Goal: Task Accomplishment & Management: Use online tool/utility

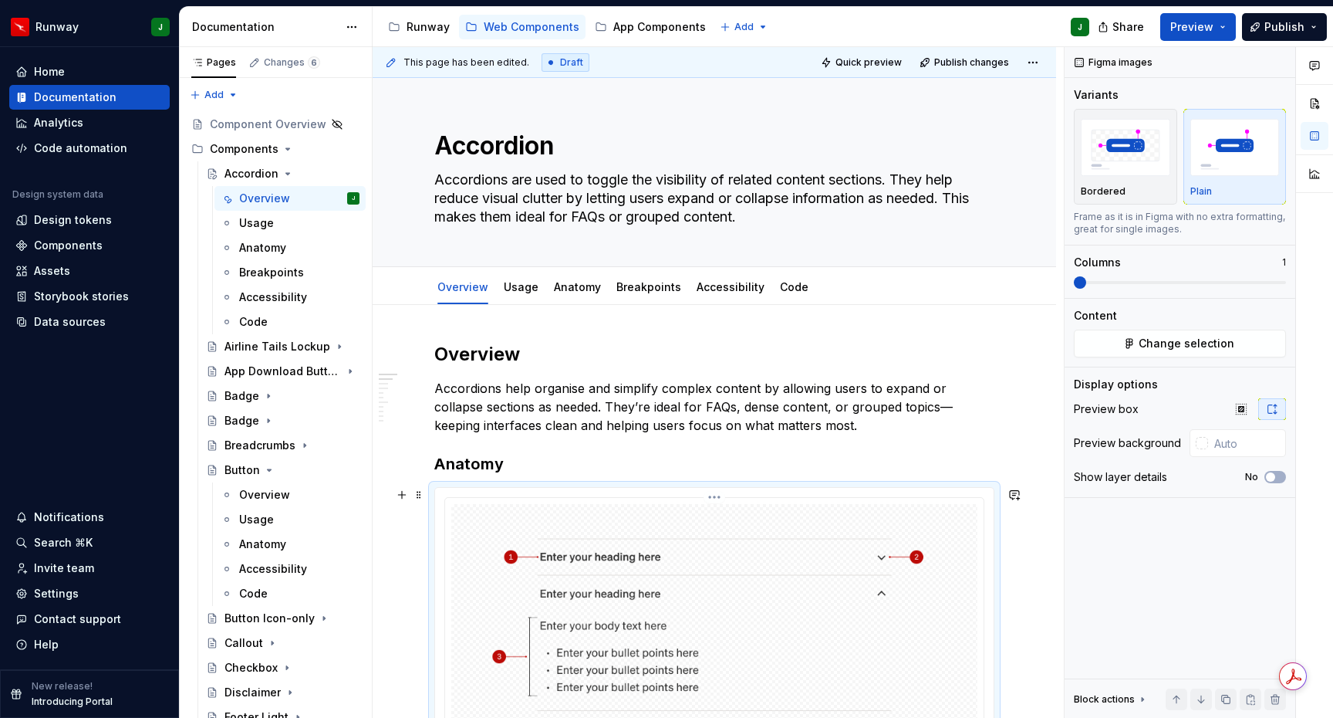
scroll to position [208, 0]
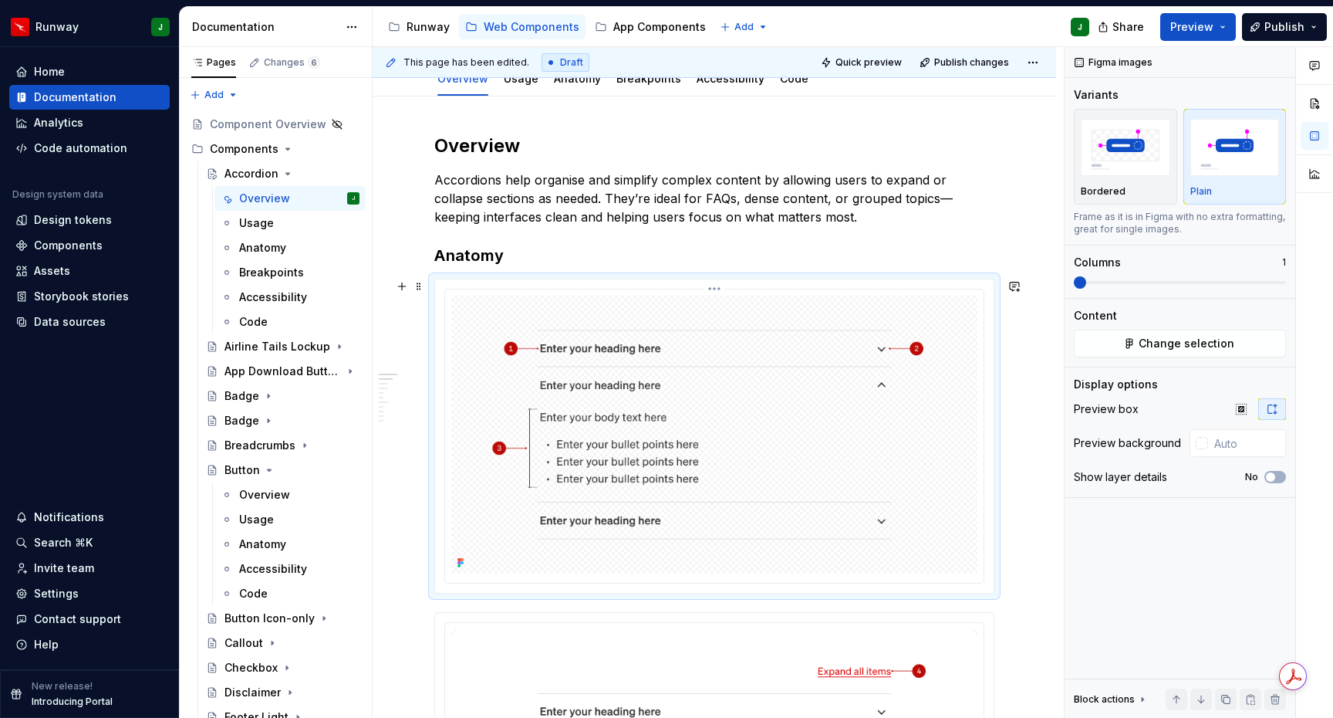
click at [811, 397] on img "To enrich screen reader interactions, please activate Accessibility in Grammarl…" at bounding box center [714, 435] width 526 height 278
click at [461, 299] on img "To enrich screen reader interactions, please activate Accessibility in Grammarl…" at bounding box center [714, 435] width 526 height 278
click at [523, 256] on h3 "Anatomy" at bounding box center [714, 256] width 560 height 22
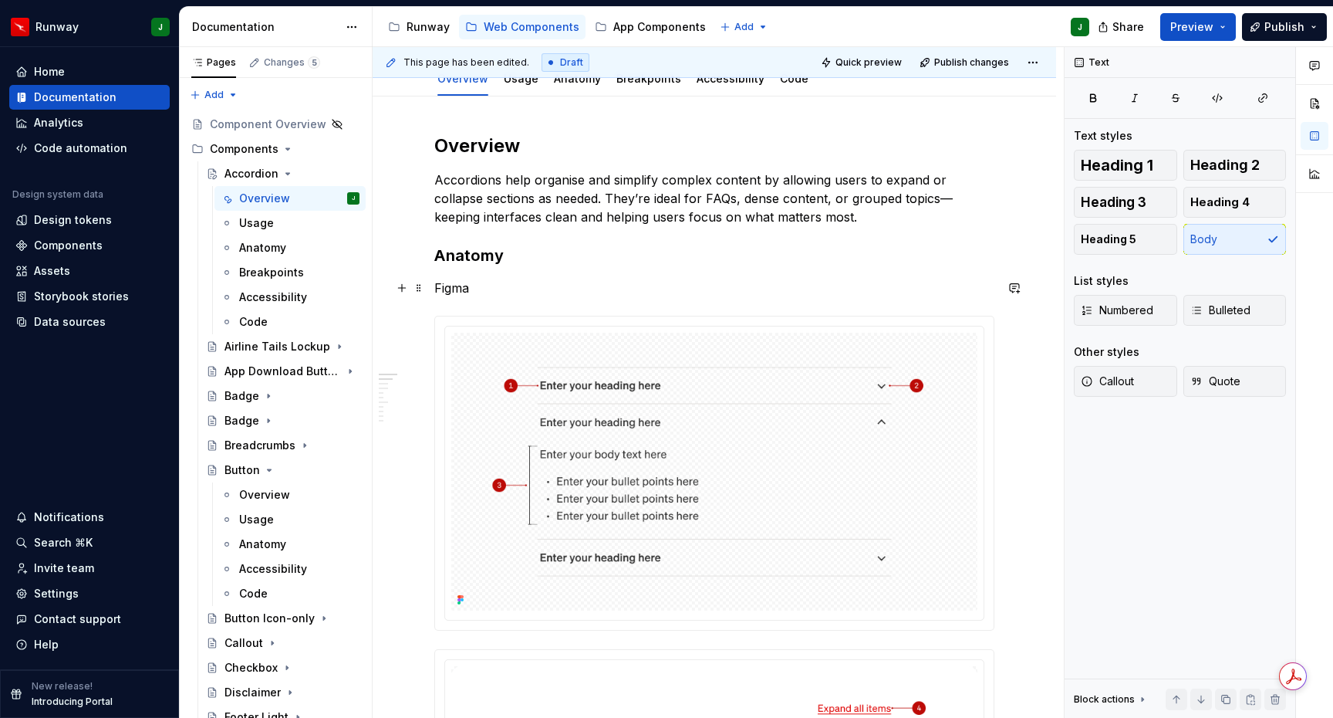
click at [435, 287] on p "Figma" at bounding box center [714, 288] width 560 height 19
drag, startPoint x: 493, startPoint y: 282, endPoint x: 491, endPoint y: 289, distance: 8.1
click at [493, 282] on p "/Figma" at bounding box center [714, 288] width 560 height 19
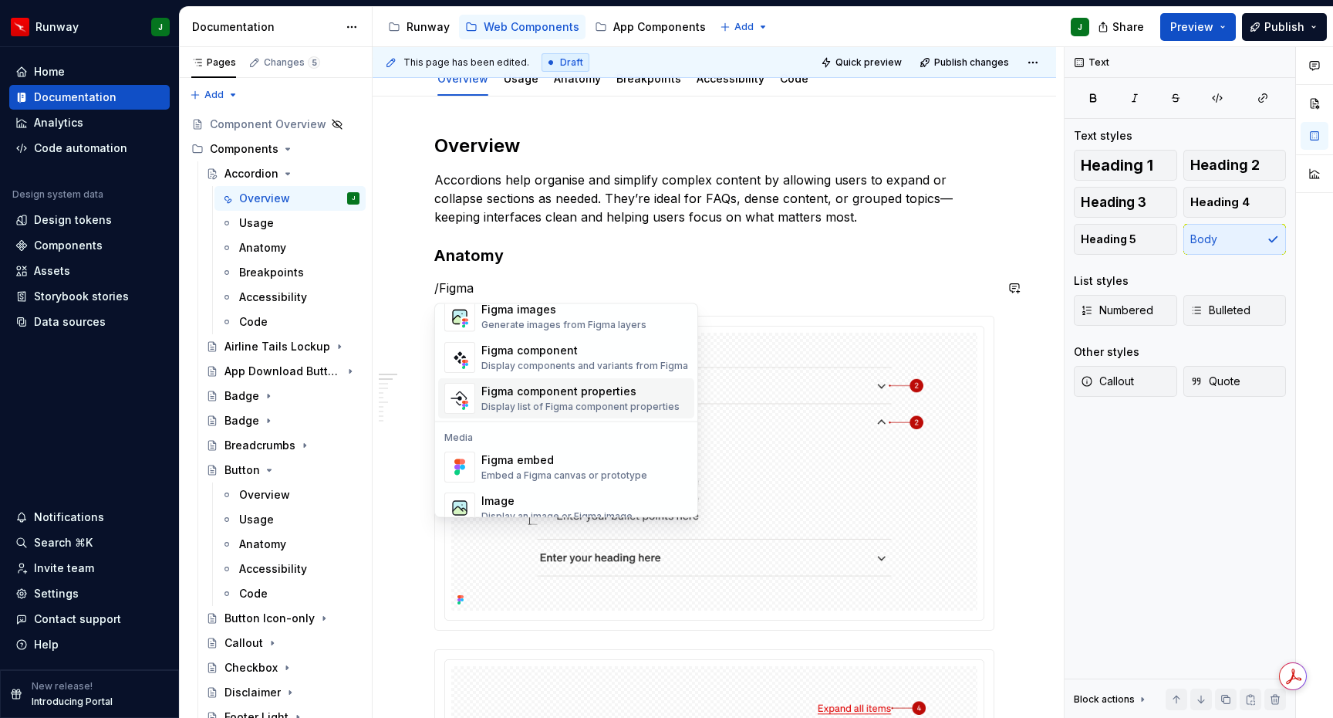
scroll to position [46, 0]
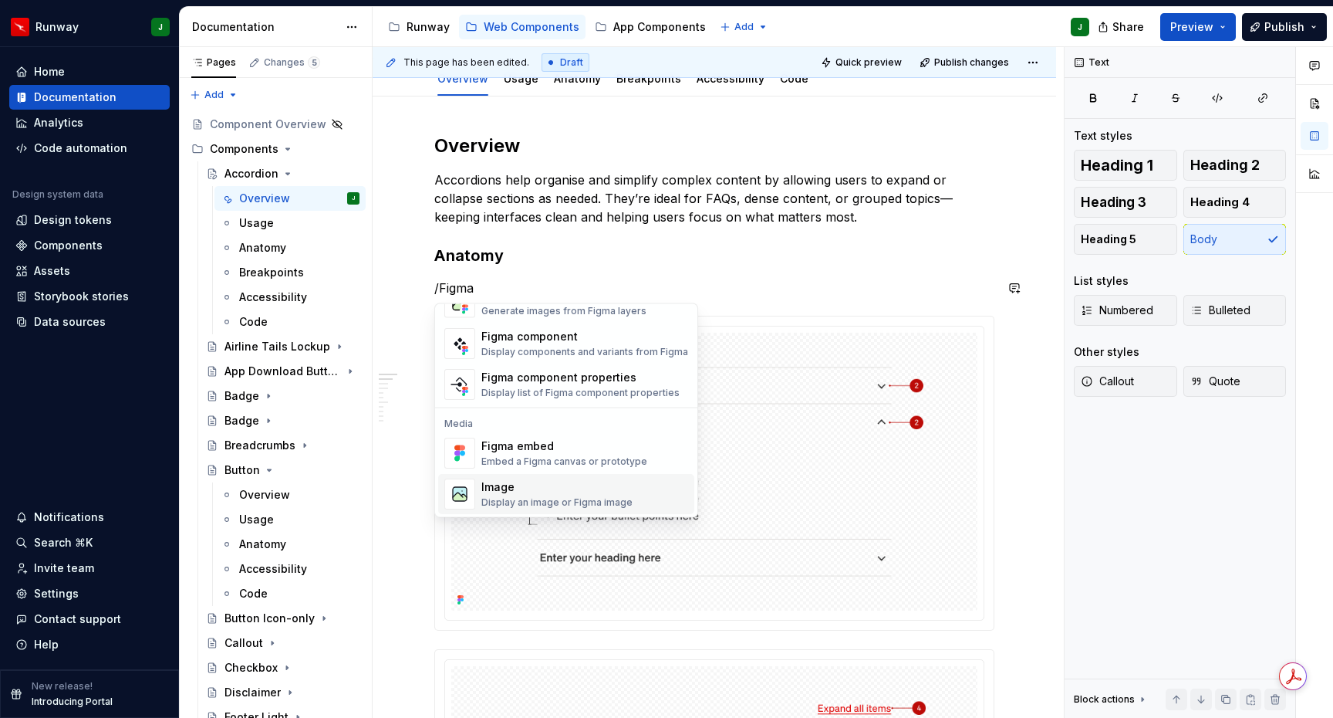
click at [495, 492] on div "Image" at bounding box center [557, 486] width 151 height 15
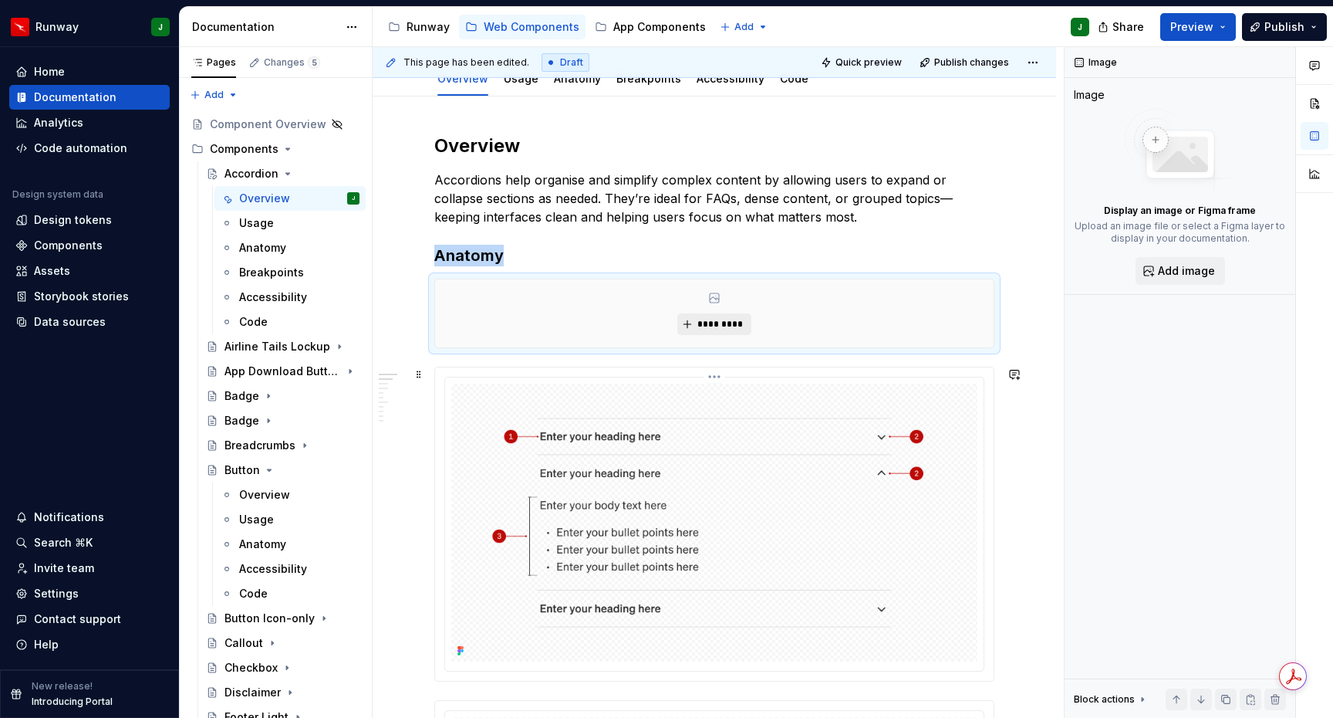
click at [728, 322] on span "*********" at bounding box center [720, 324] width 47 height 12
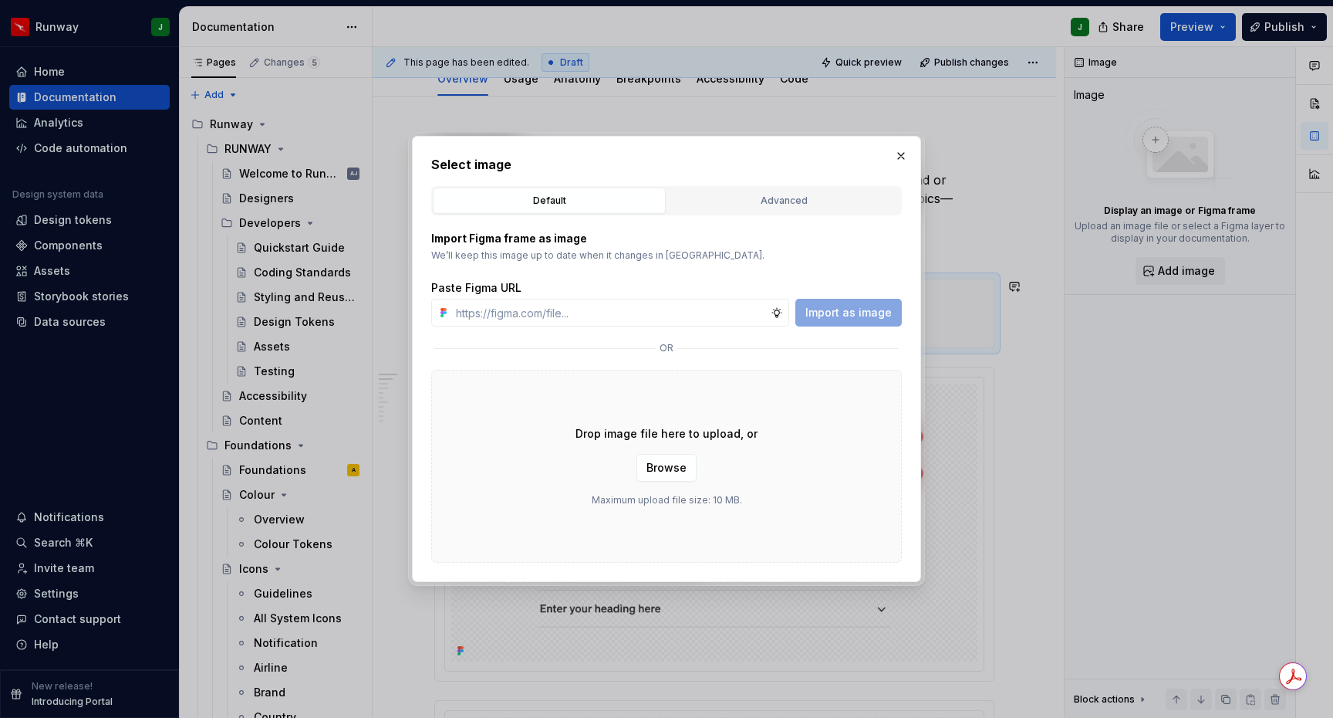
click at [749, 209] on button "Advanced" at bounding box center [783, 201] width 233 height 26
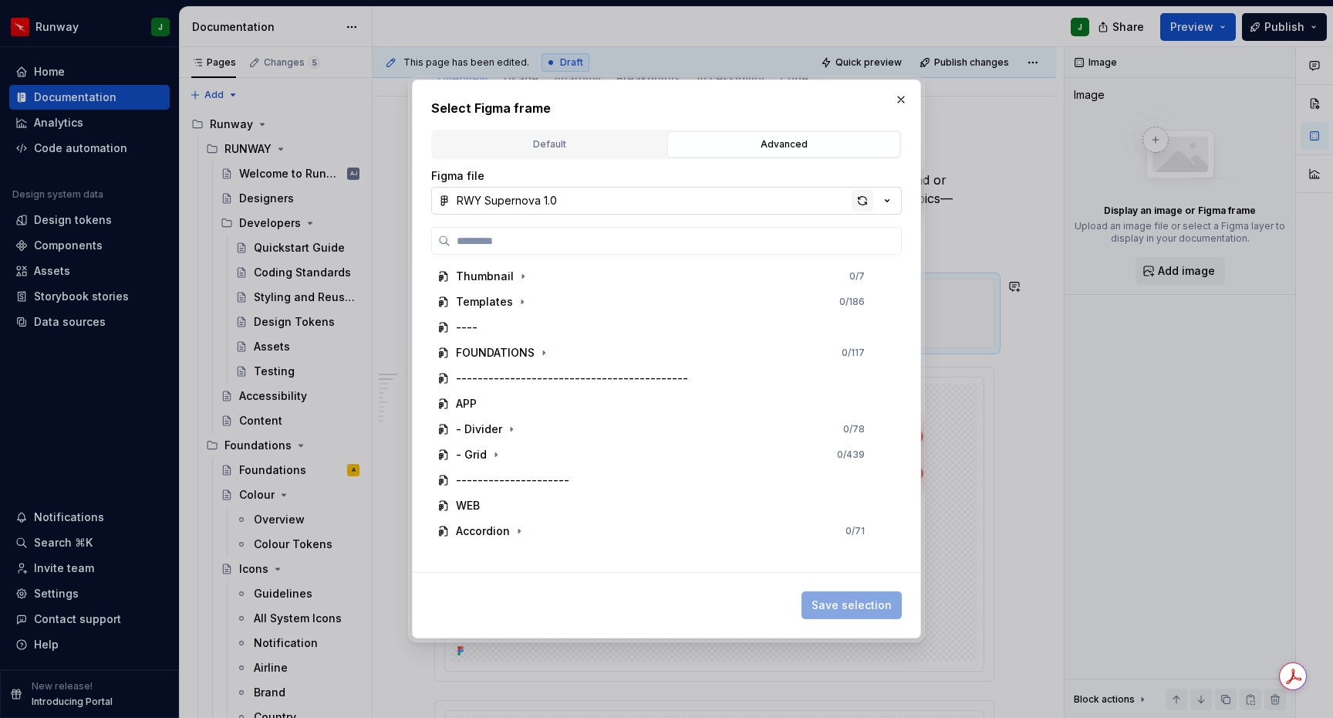
click at [863, 199] on div "button" at bounding box center [863, 201] width 22 height 22
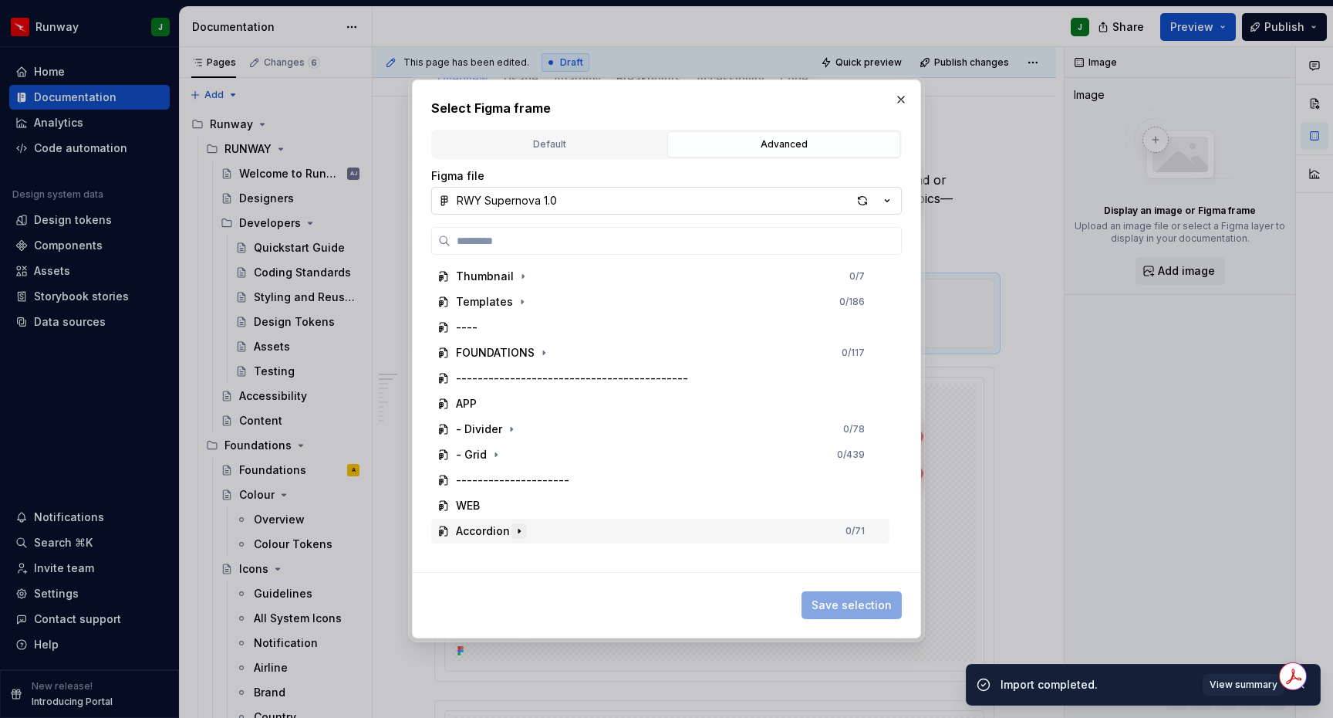
click at [522, 531] on icon "button" at bounding box center [519, 531] width 12 height 12
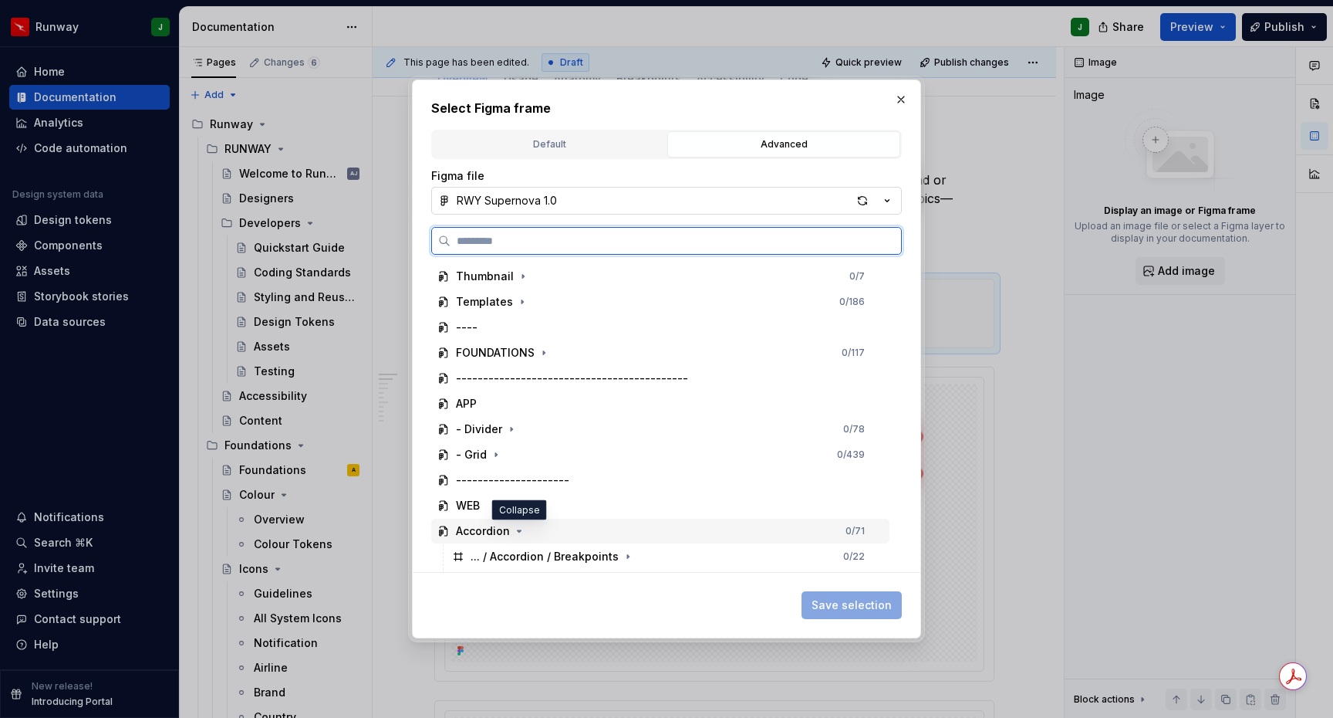
scroll to position [175, 0]
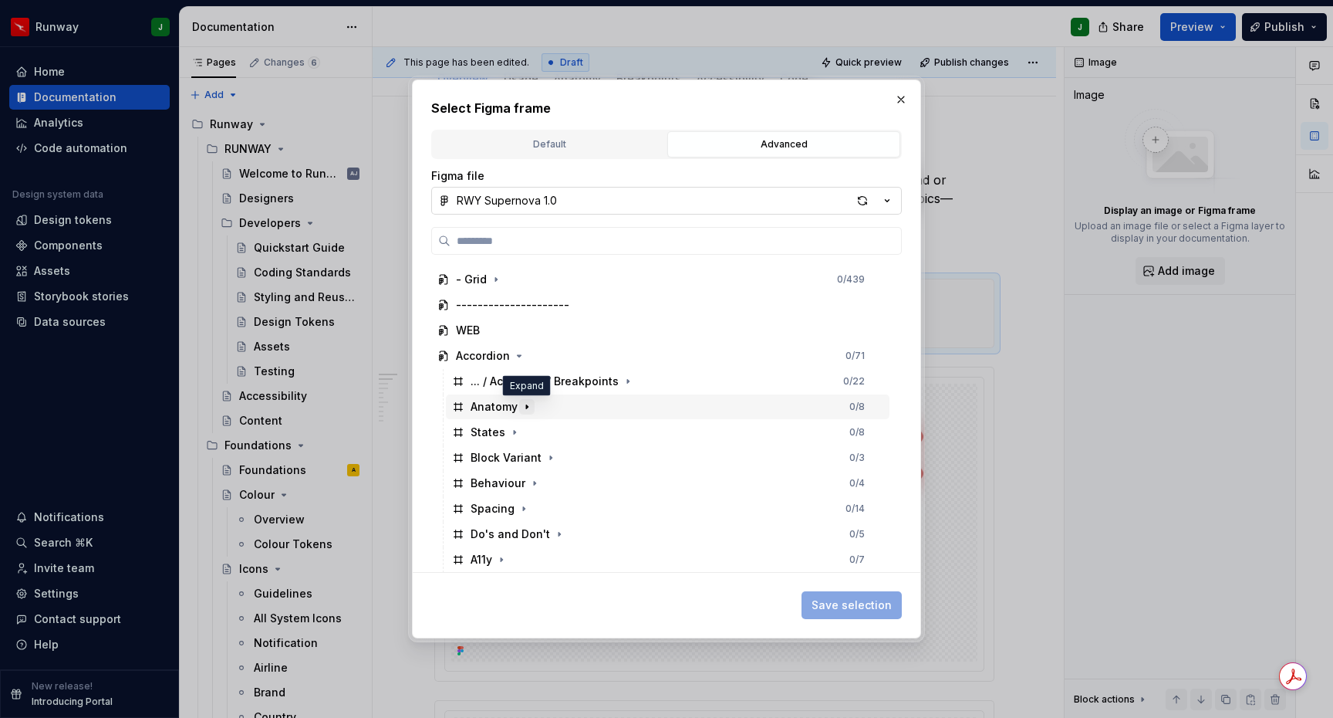
click at [526, 407] on icon "button" at bounding box center [527, 406] width 2 height 4
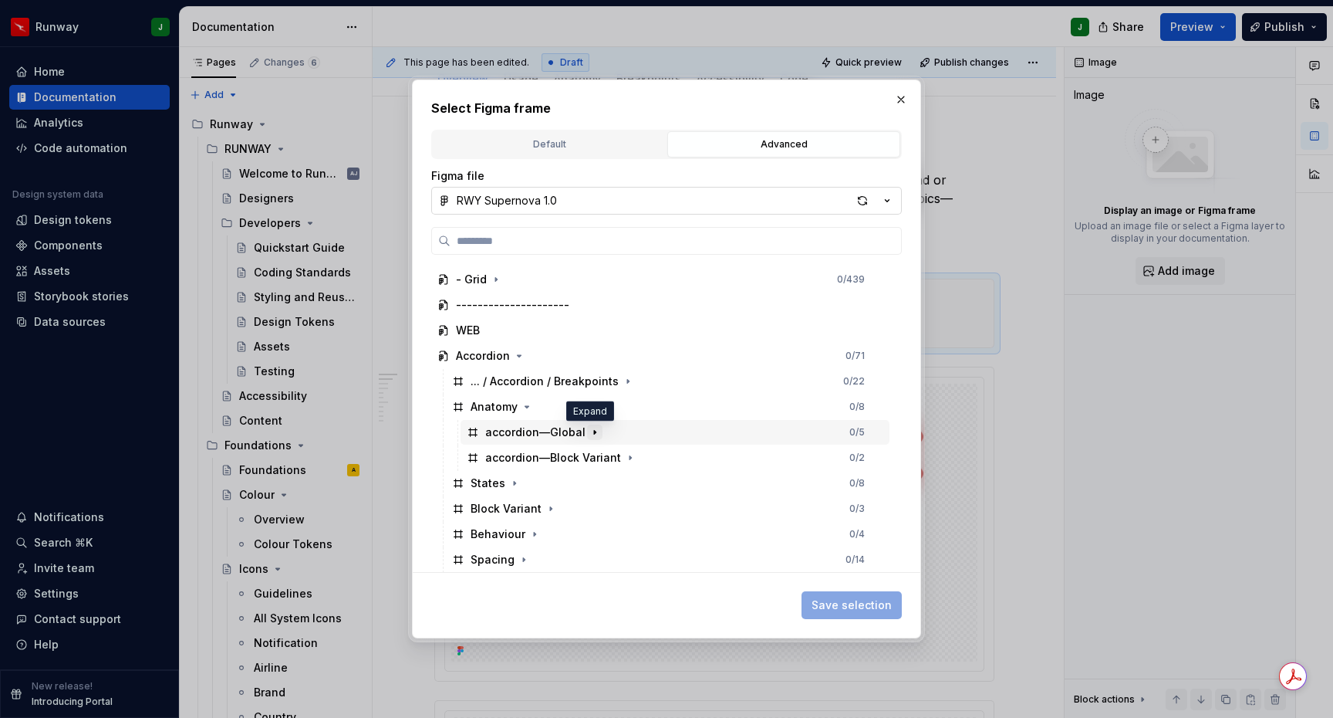
click at [593, 433] on icon "button" at bounding box center [595, 432] width 12 height 12
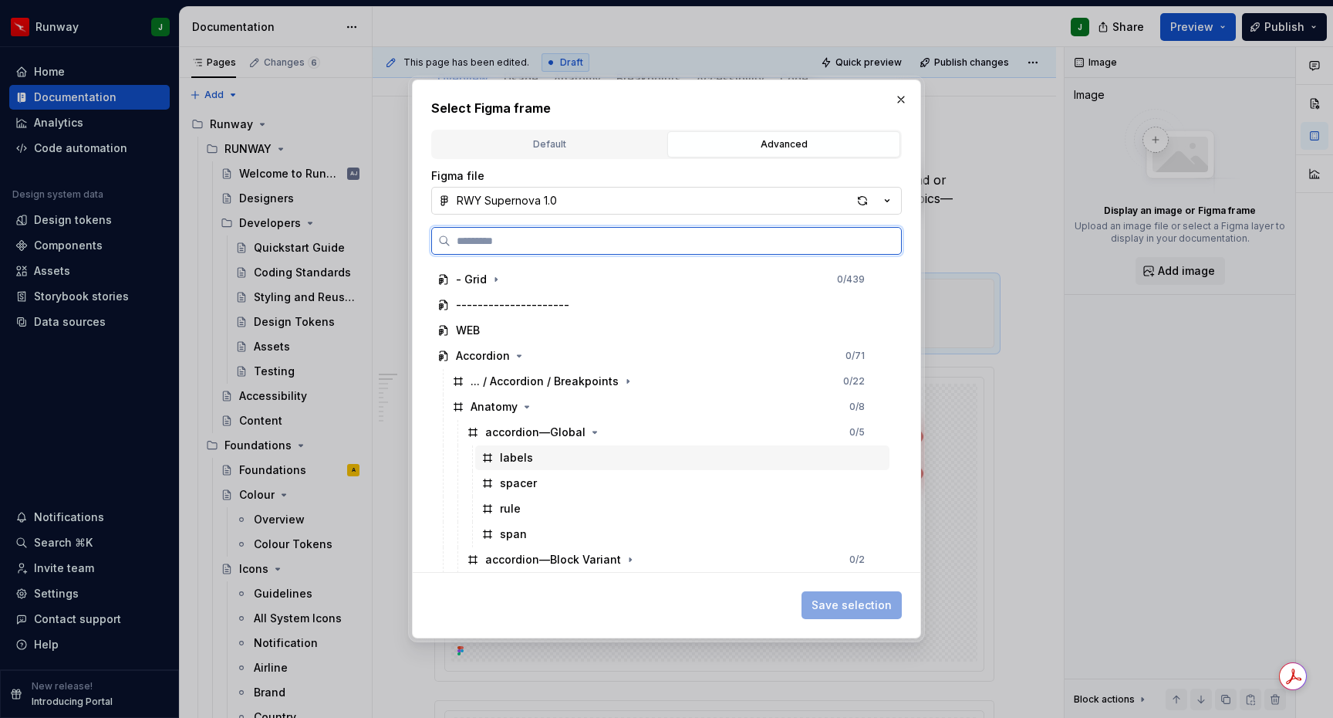
scroll to position [222, 0]
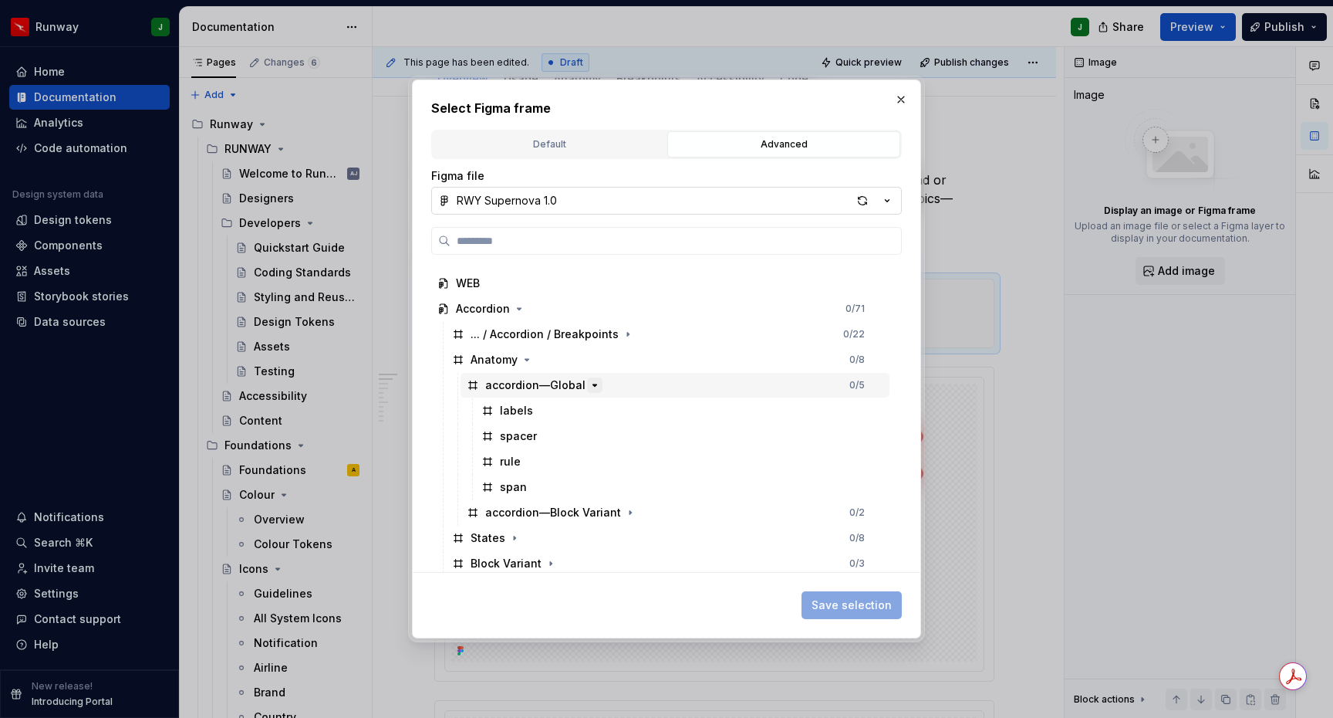
click at [587, 385] on button "button" at bounding box center [594, 384] width 15 height 15
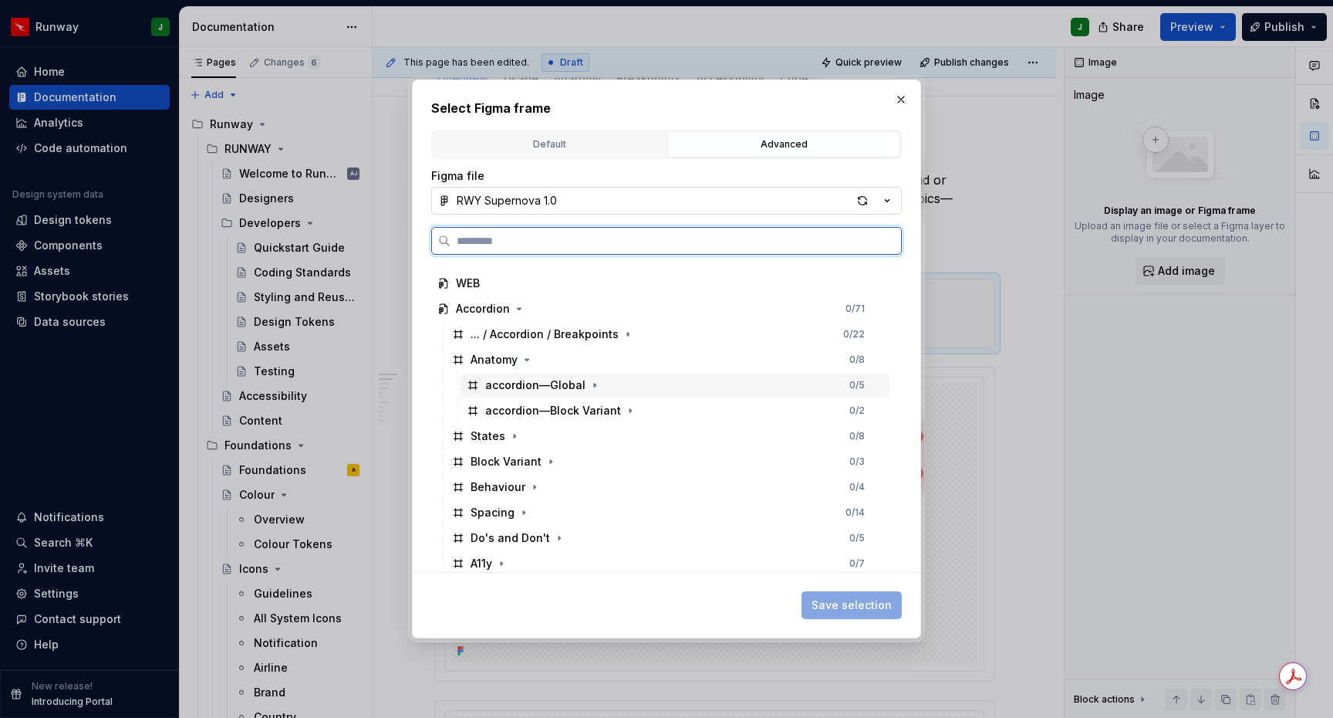
click at [625, 380] on div "accordion—Global 0 / 5" at bounding box center [675, 385] width 429 height 25
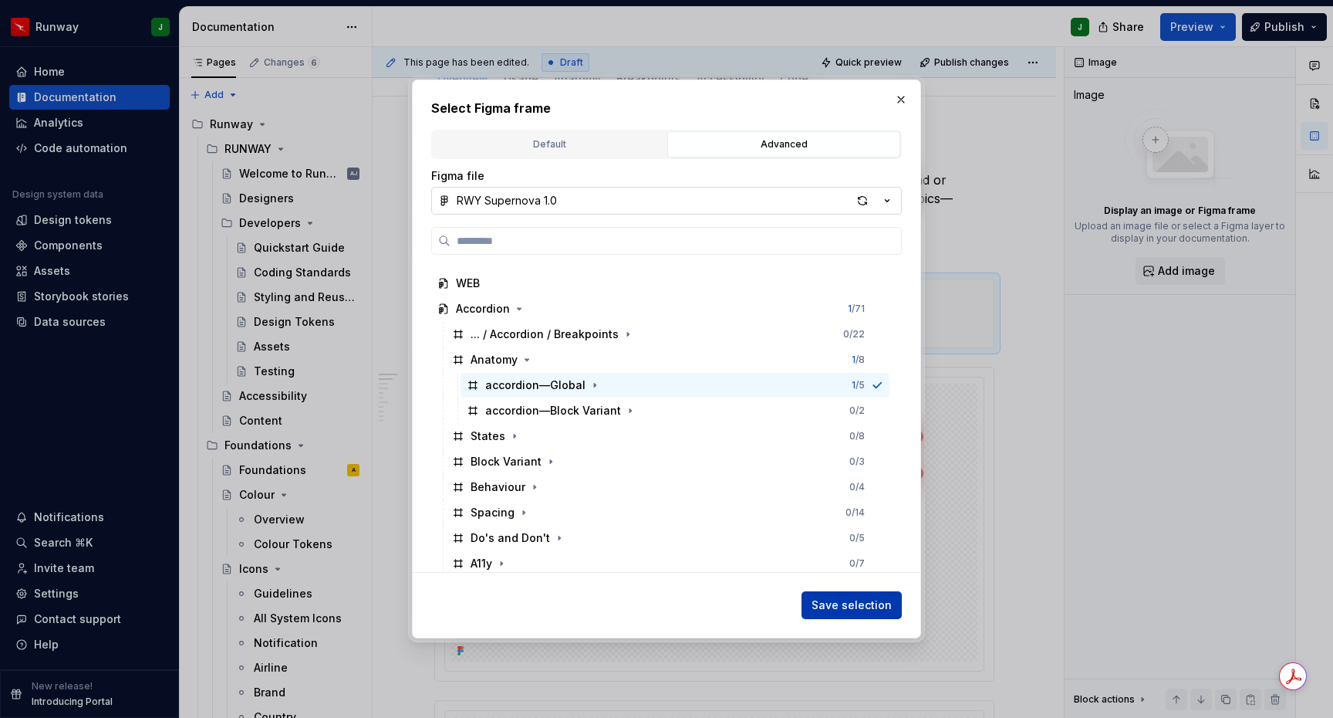
click at [847, 605] on span "Save selection" at bounding box center [852, 604] width 80 height 15
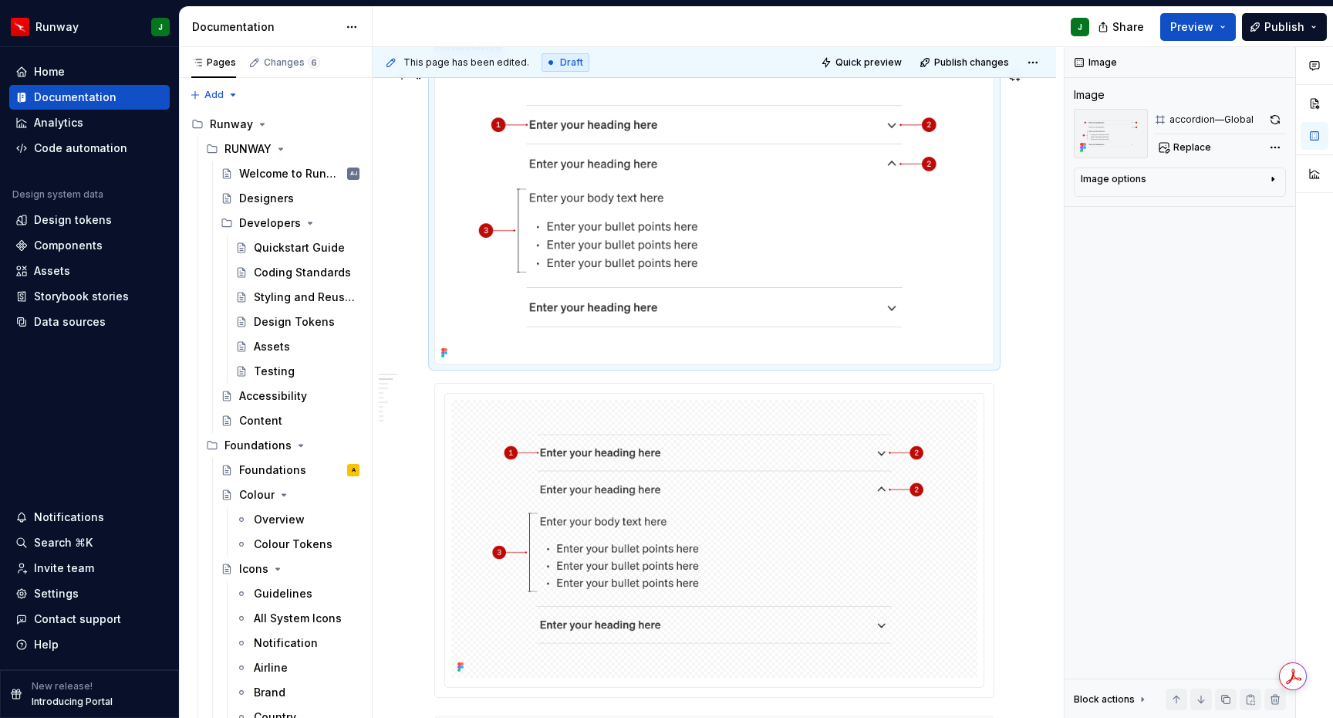
scroll to position [492, 0]
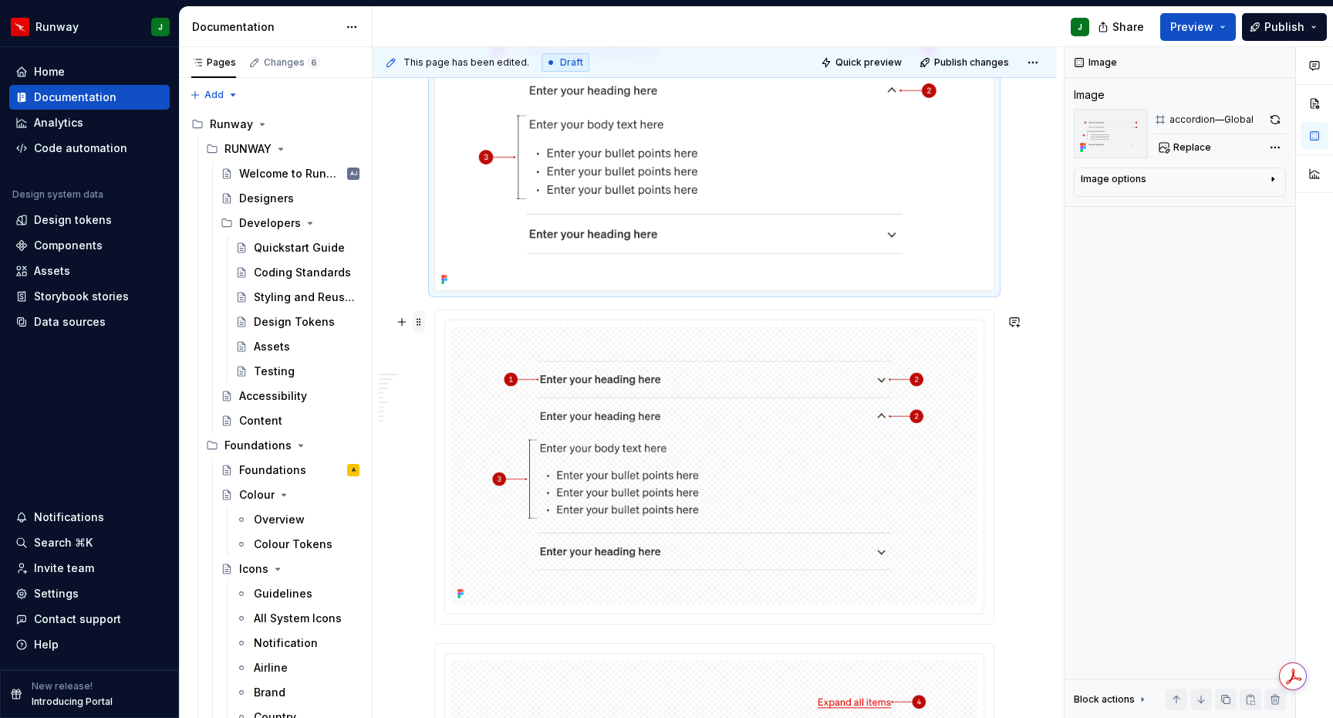
click at [417, 323] on span at bounding box center [419, 322] width 12 height 22
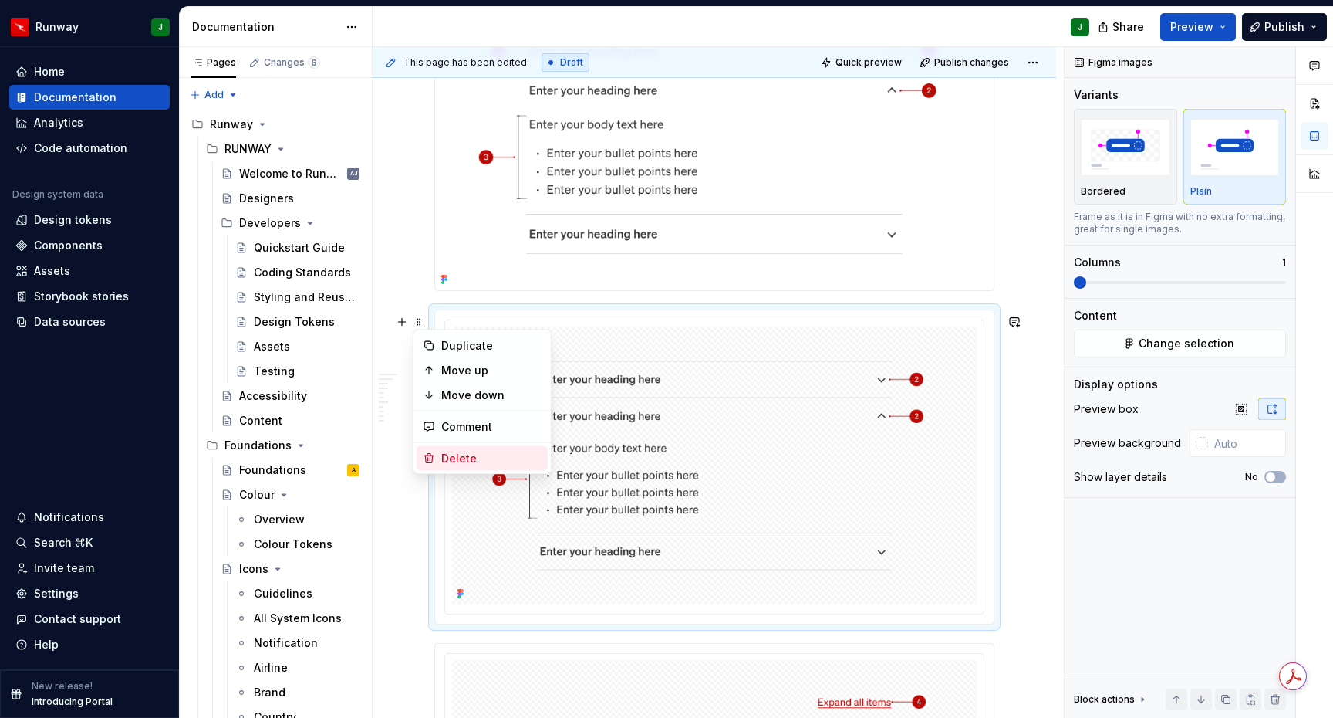
click at [468, 455] on div "Delete" at bounding box center [491, 458] width 100 height 15
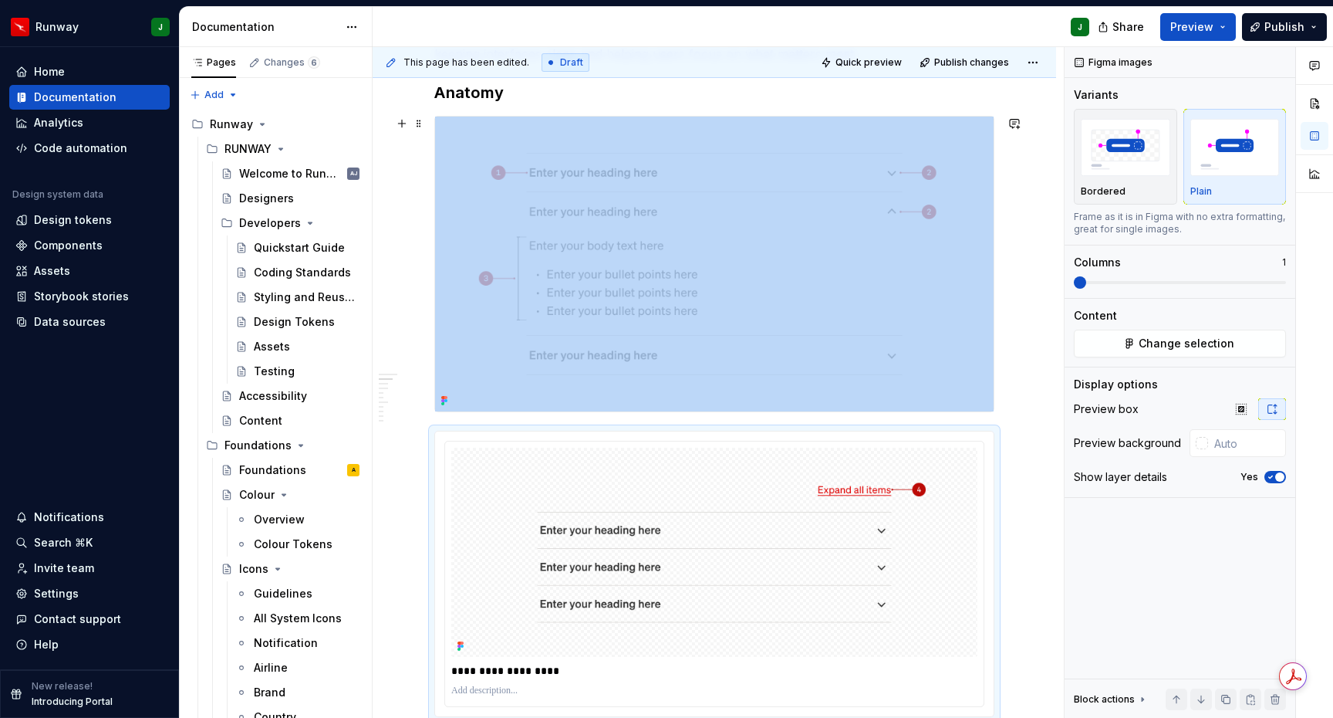
scroll to position [275, 0]
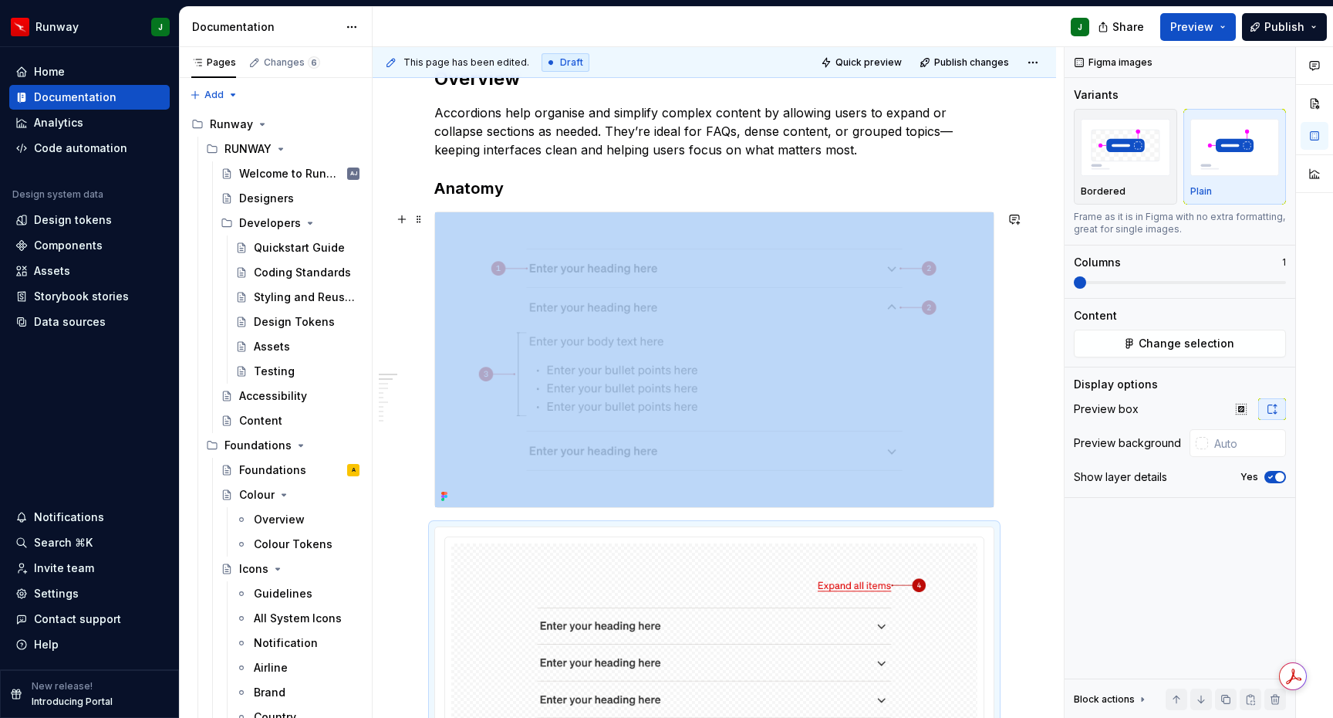
click at [1019, 361] on div "**********" at bounding box center [718, 382] width 691 height 671
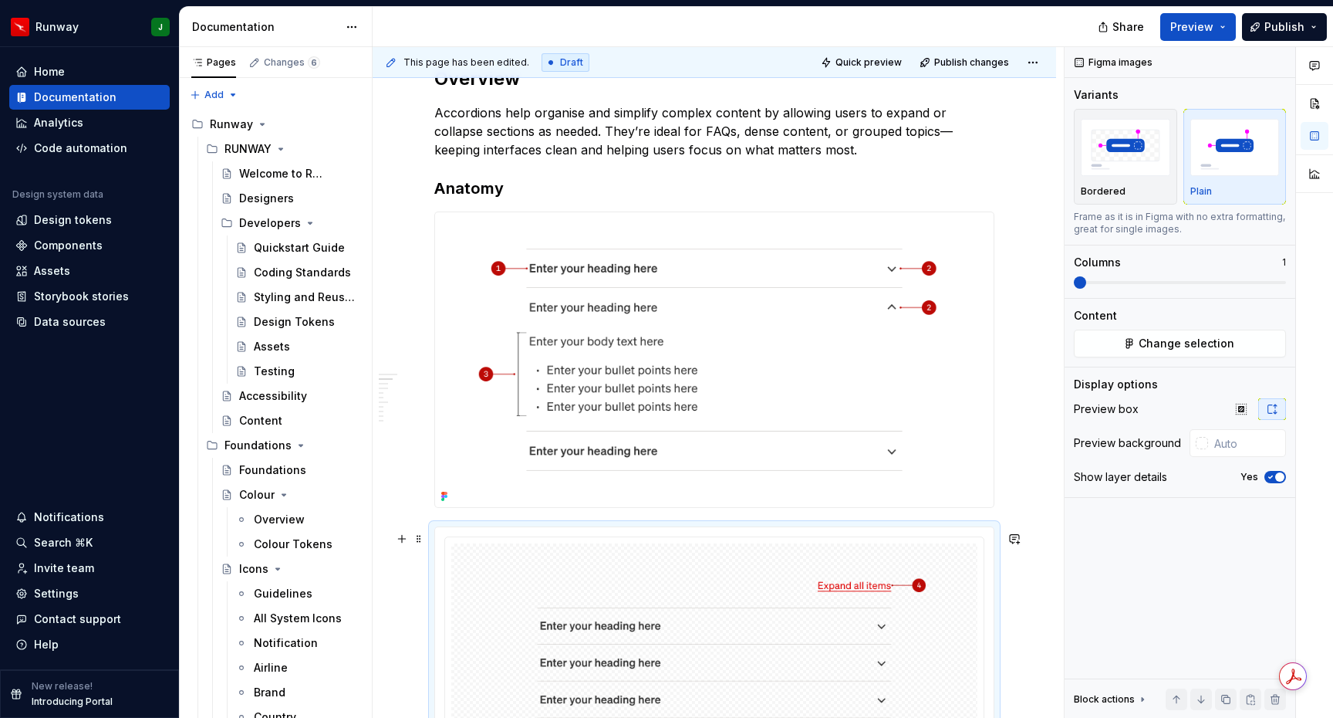
type textarea "*"
